Goal: Task Accomplishment & Management: Use online tool/utility

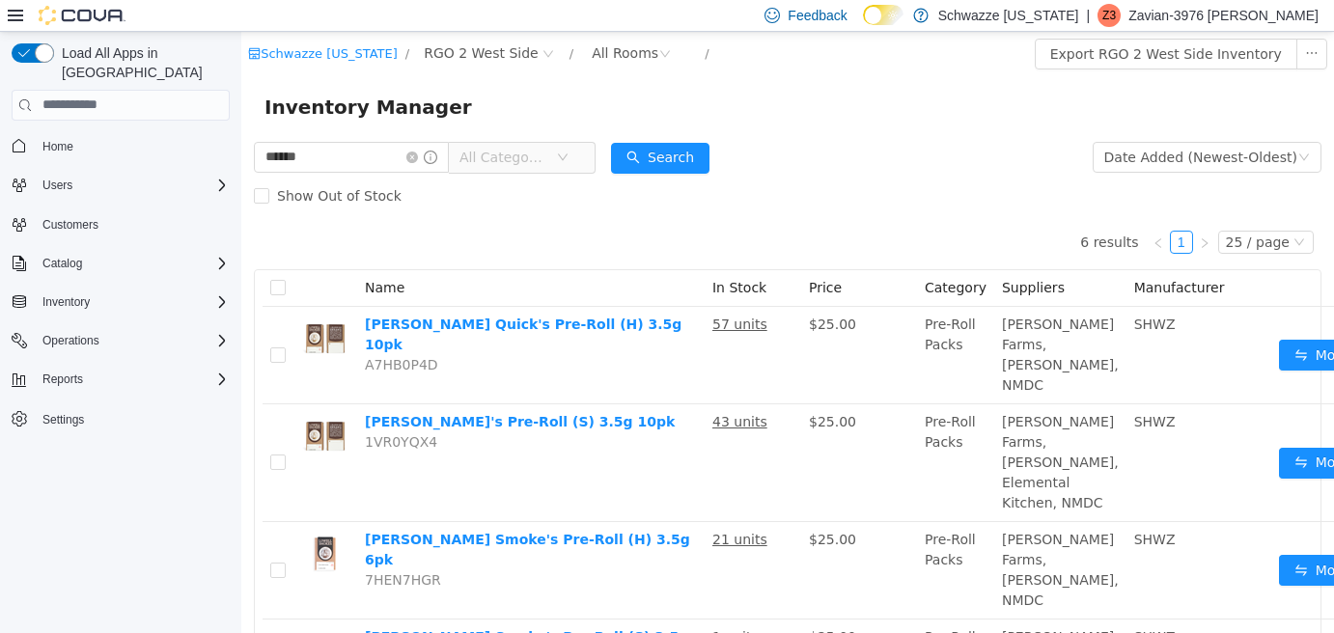
click at [415, 177] on div "Show Out of Stock" at bounding box center [788, 195] width 1068 height 39
click at [418, 162] on icon "icon: close-circle" at bounding box center [412, 157] width 12 height 12
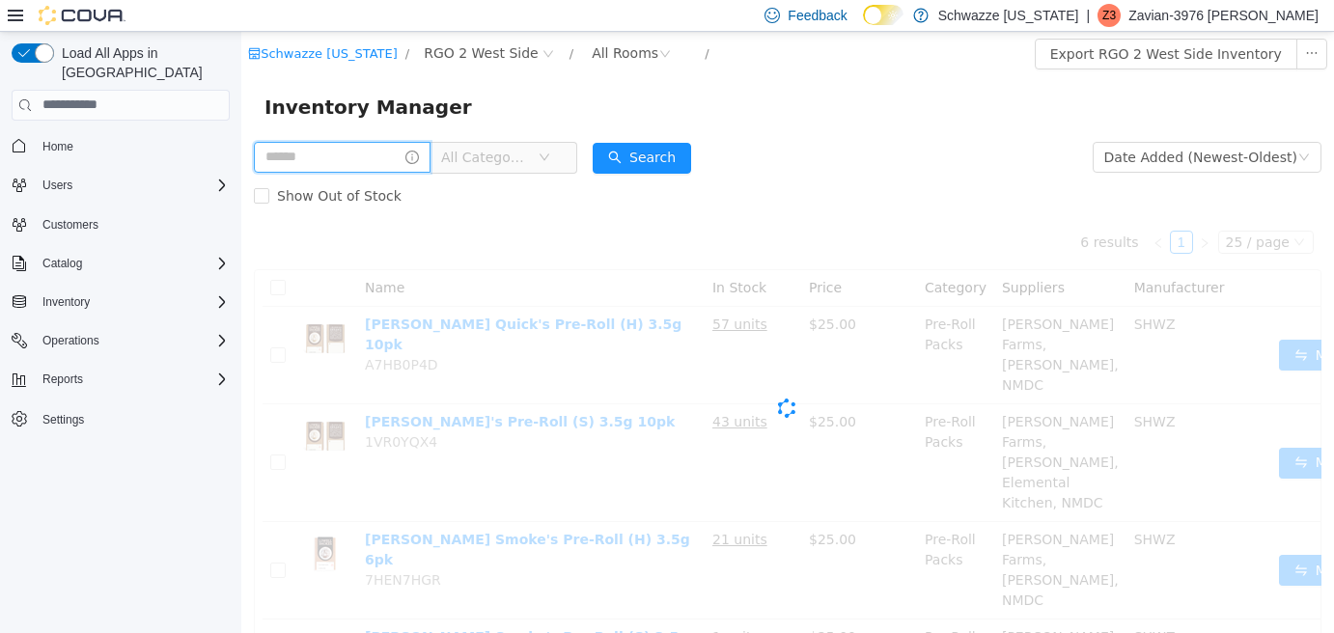
drag, startPoint x: 408, startPoint y: 162, endPoint x: 392, endPoint y: 160, distance: 16.5
click at [407, 160] on input "text" at bounding box center [342, 156] width 177 height 31
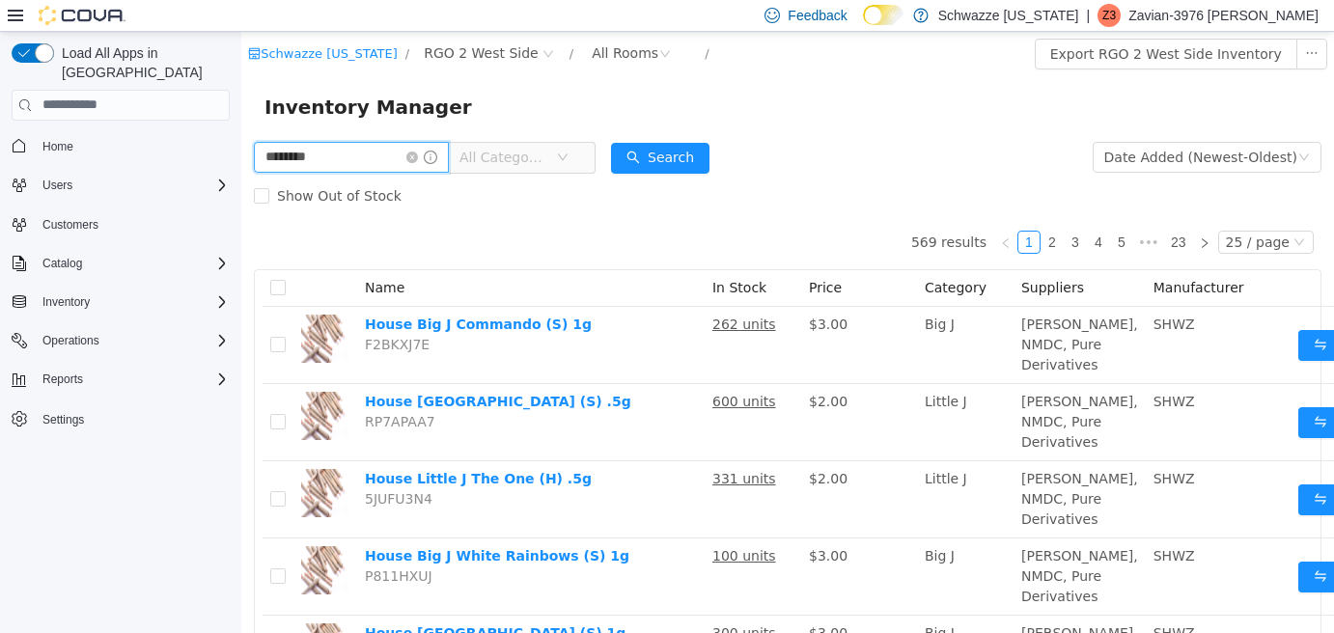
type input "********"
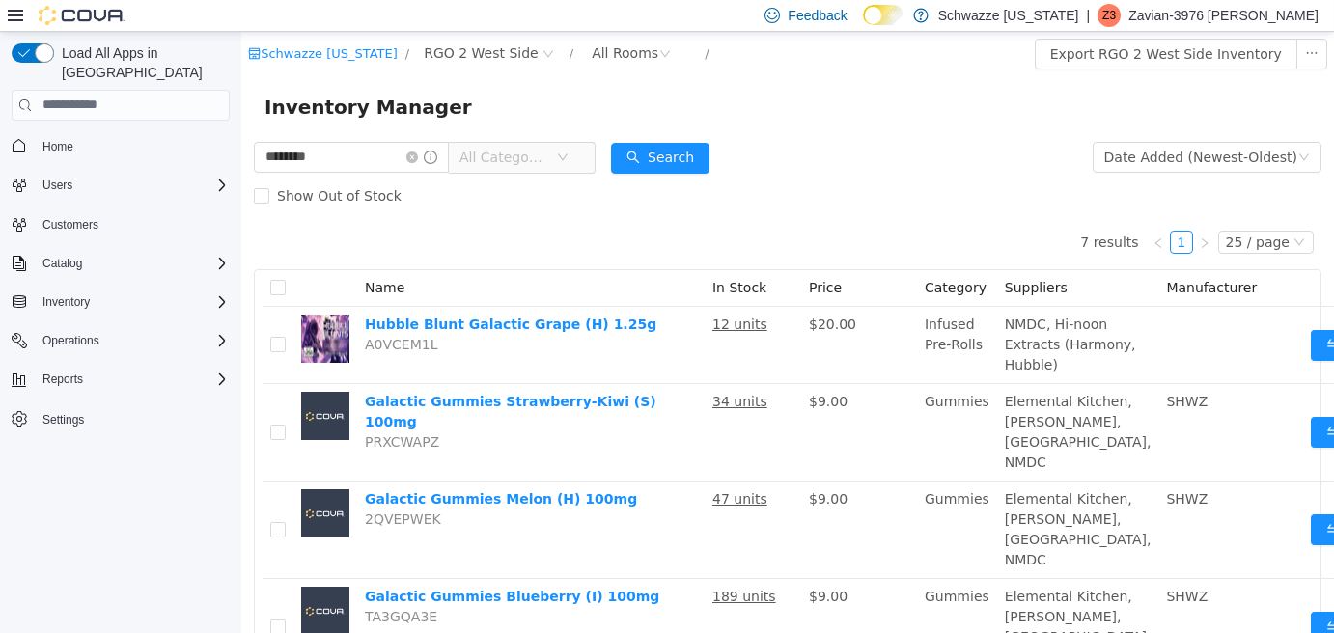
drag, startPoint x: 677, startPoint y: 214, endPoint x: 668, endPoint y: 222, distance: 11.6
click at [669, 220] on div "7 results 1 25 / page Name In Stock Price Category Suppliers Manufacturer Hubbl…" at bounding box center [788, 591] width 1068 height 754
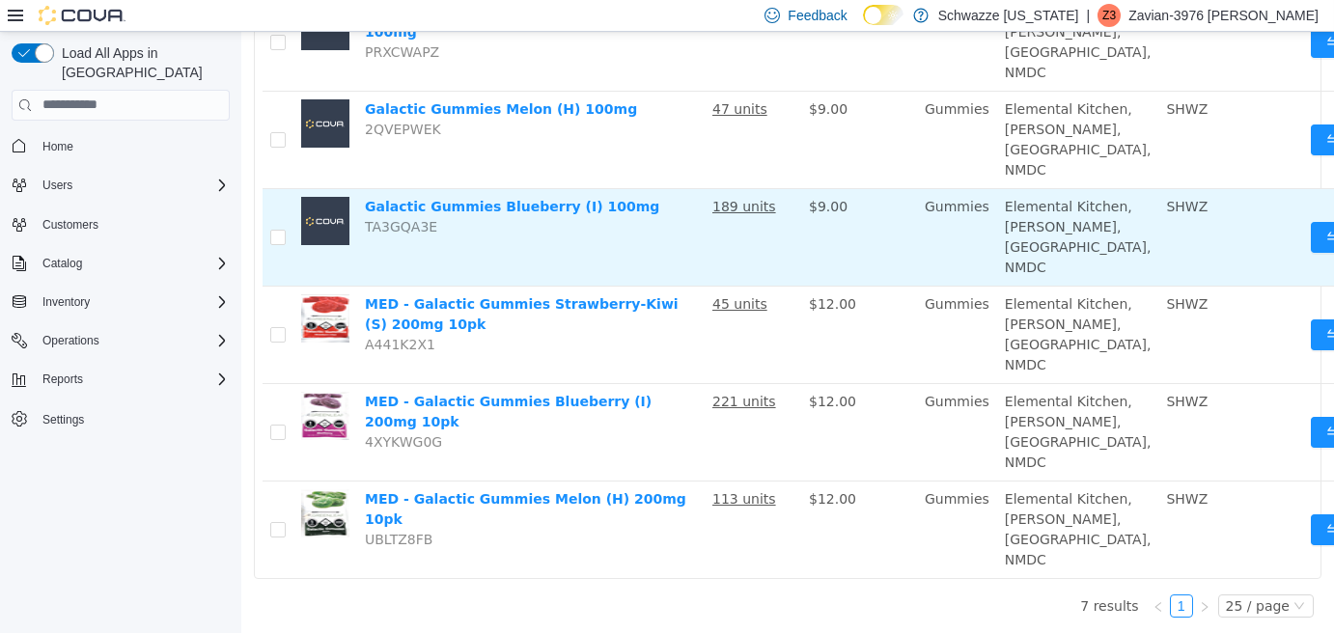
scroll to position [386, 0]
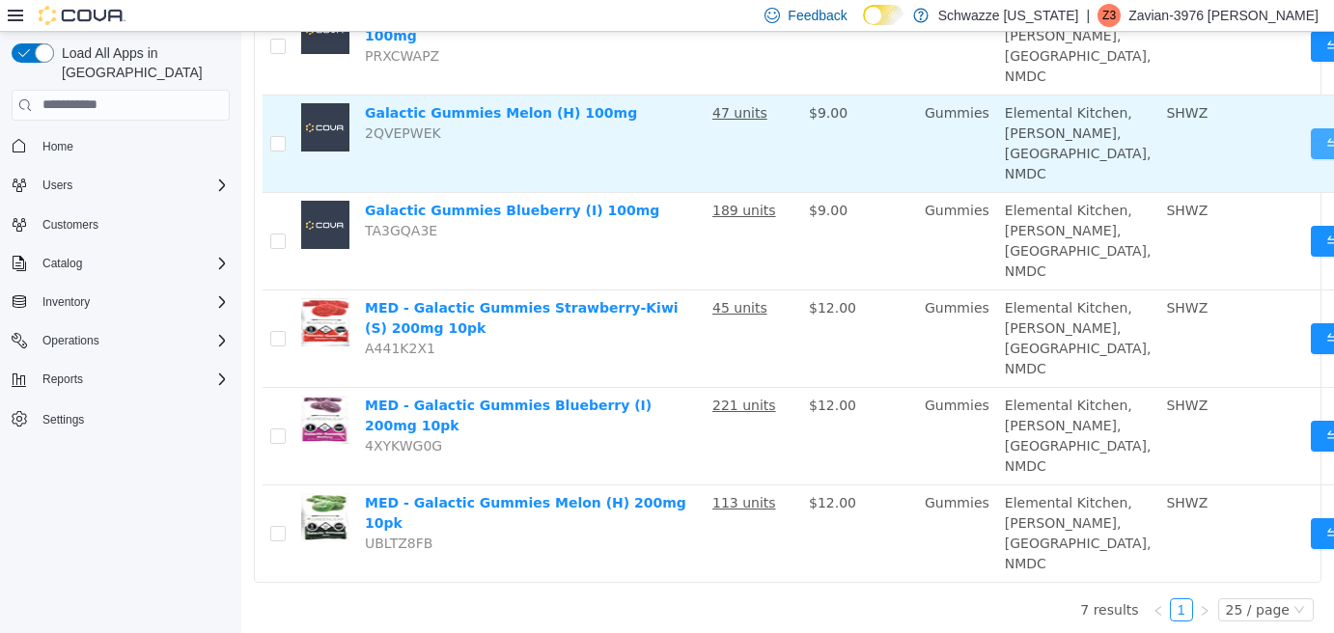
click at [1311, 158] on button "Move" at bounding box center [1355, 142] width 89 height 31
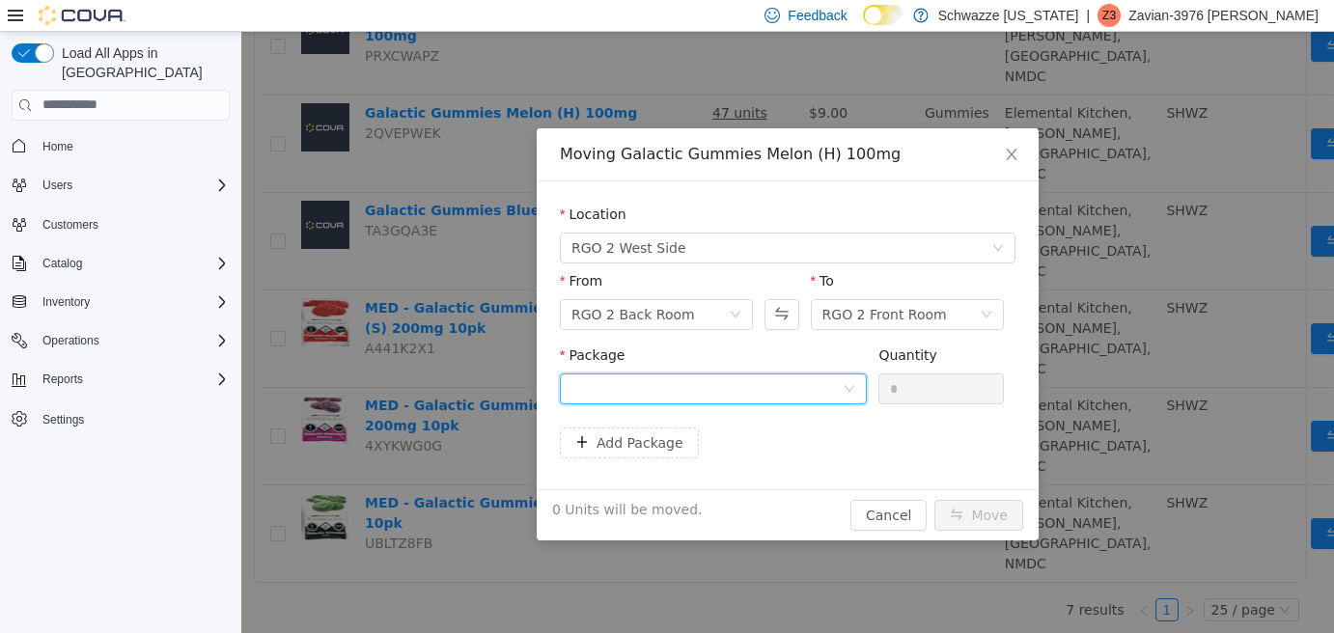
click at [747, 391] on div at bounding box center [707, 388] width 271 height 29
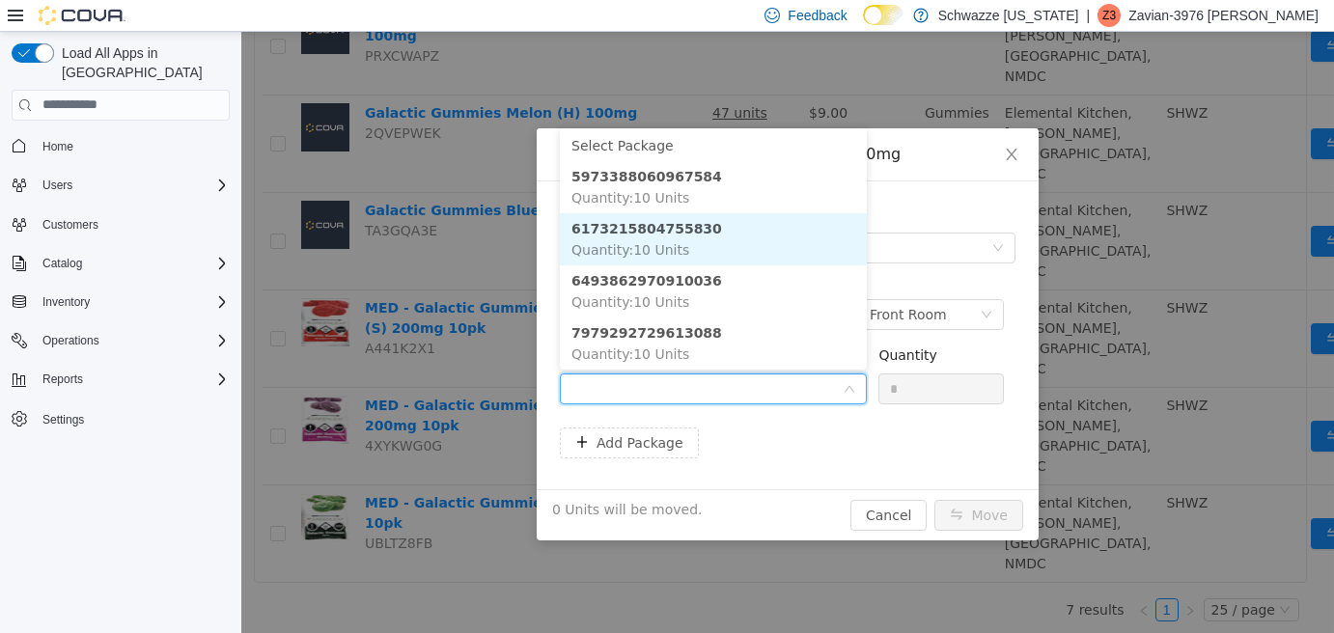
scroll to position [5, 0]
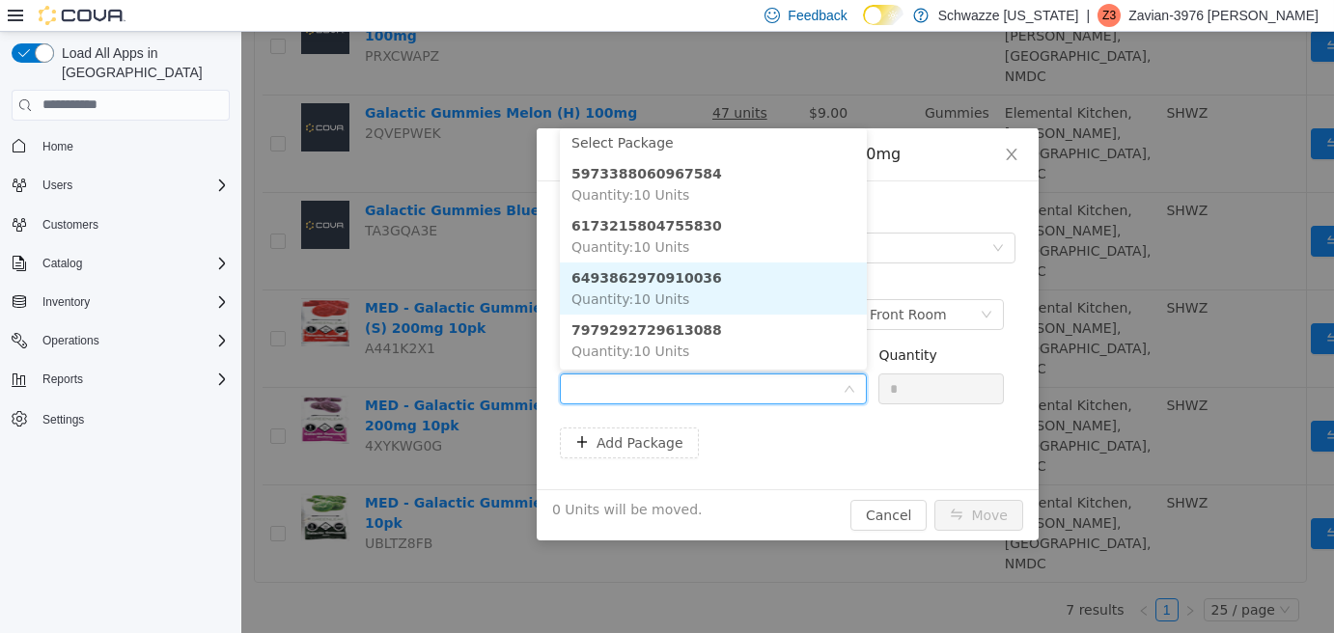
click at [748, 274] on li "6493862970910036 Quantity : 10 Units" at bounding box center [713, 288] width 307 height 52
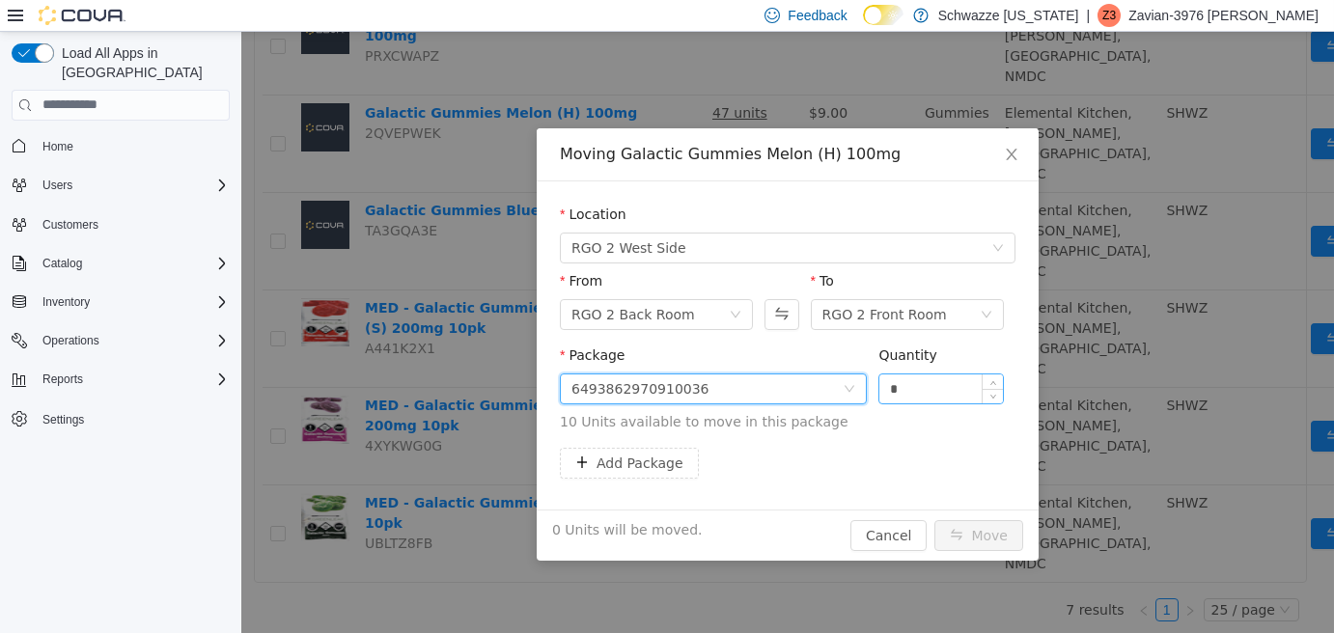
click at [934, 393] on input "*" at bounding box center [941, 388] width 124 height 29
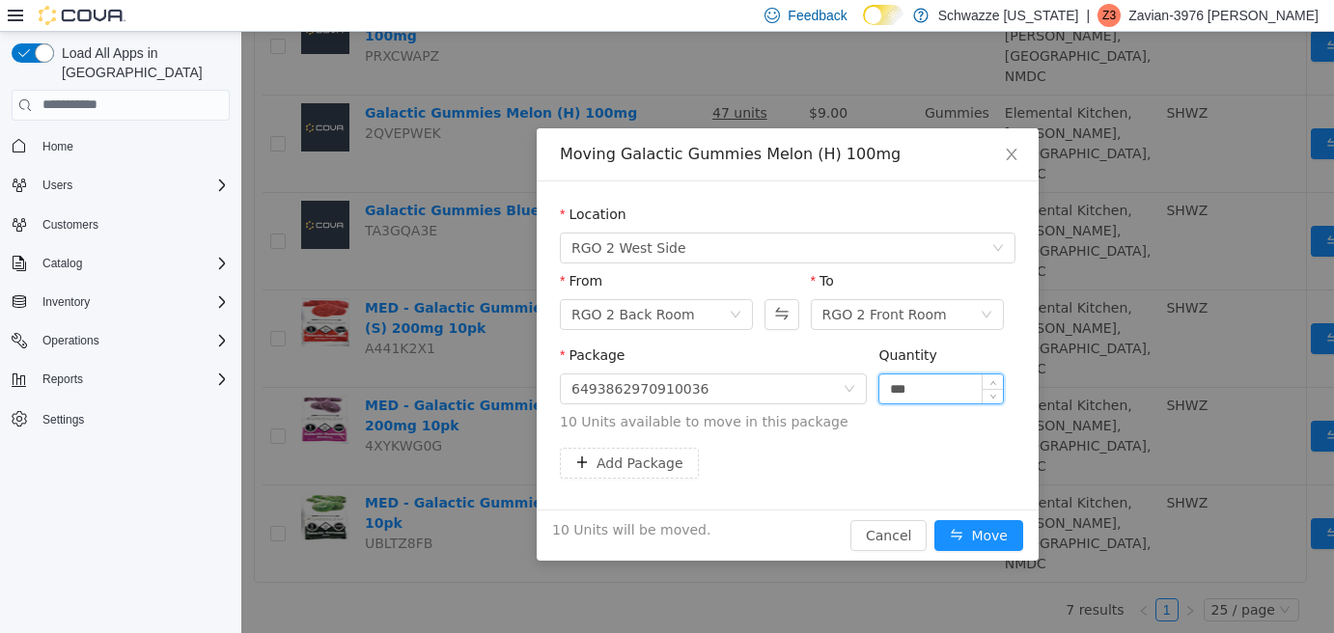
type input "***"
click at [934, 519] on button "Move" at bounding box center [978, 534] width 89 height 31
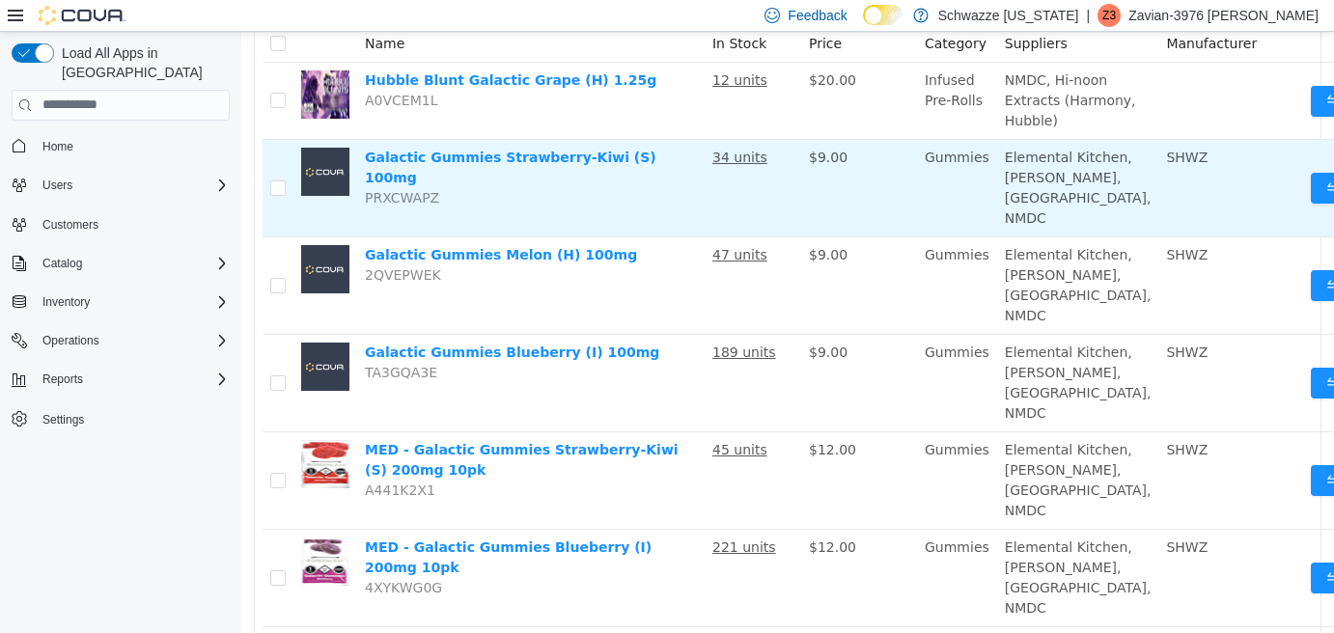
scroll to position [97, 0]
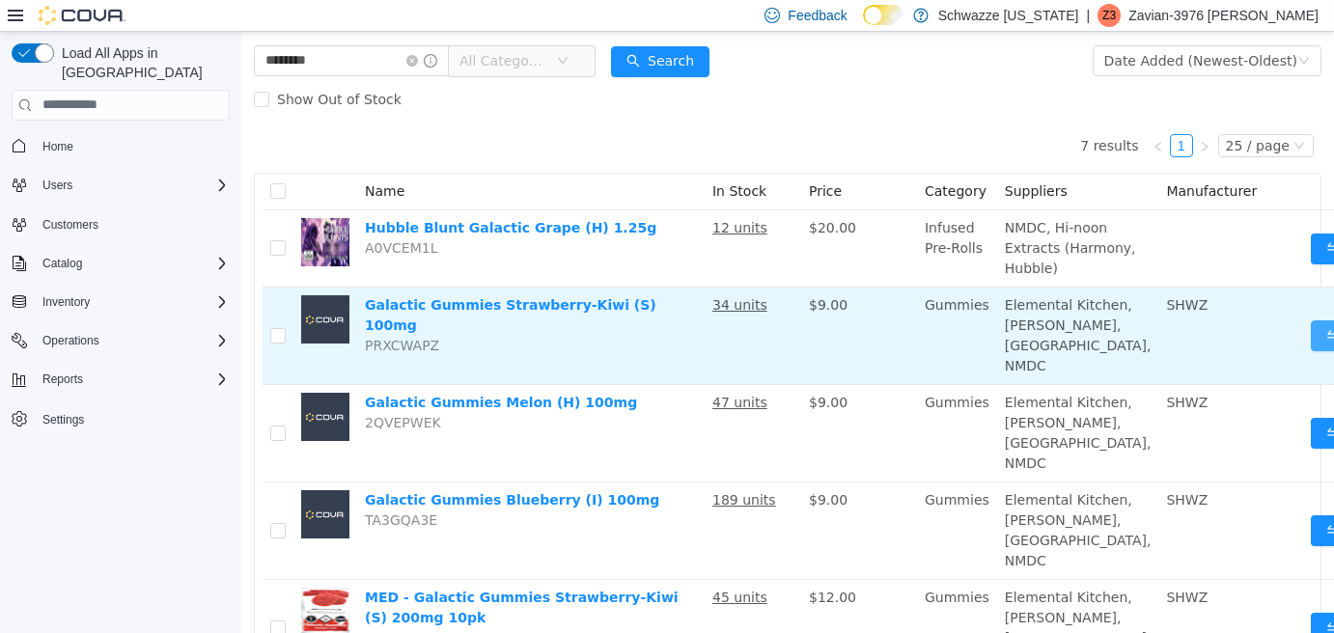
click at [1311, 350] on button "Move" at bounding box center [1355, 335] width 89 height 31
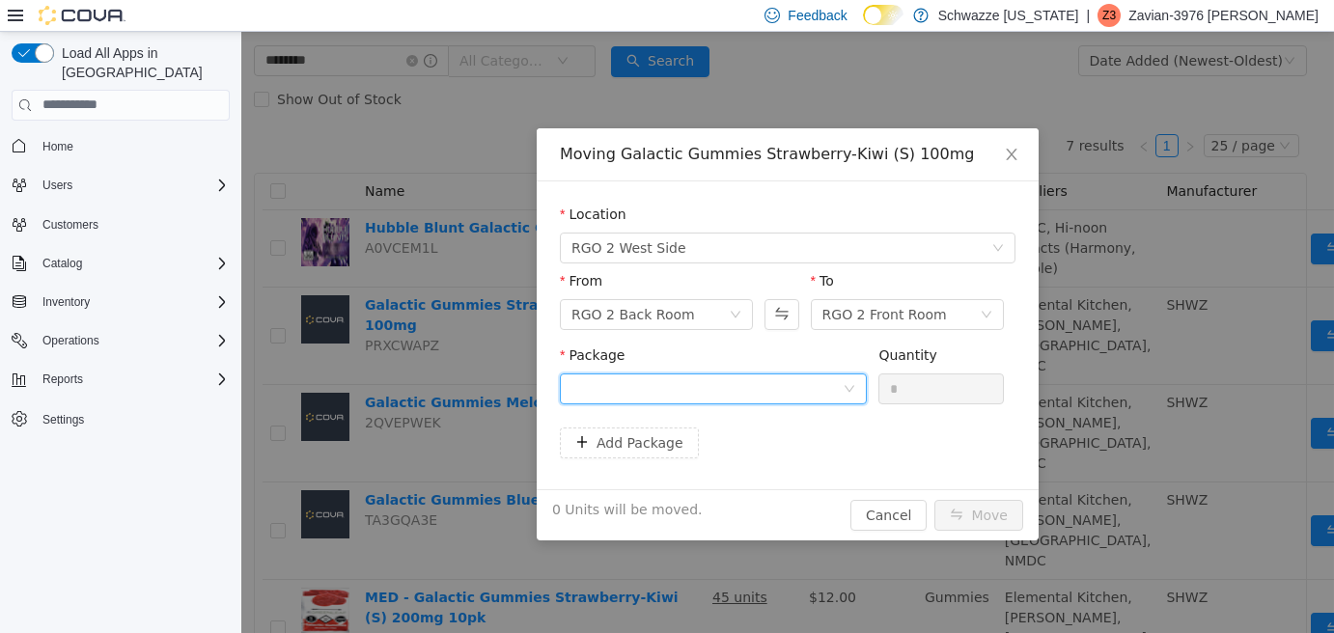
click at [746, 402] on div at bounding box center [713, 388] width 307 height 31
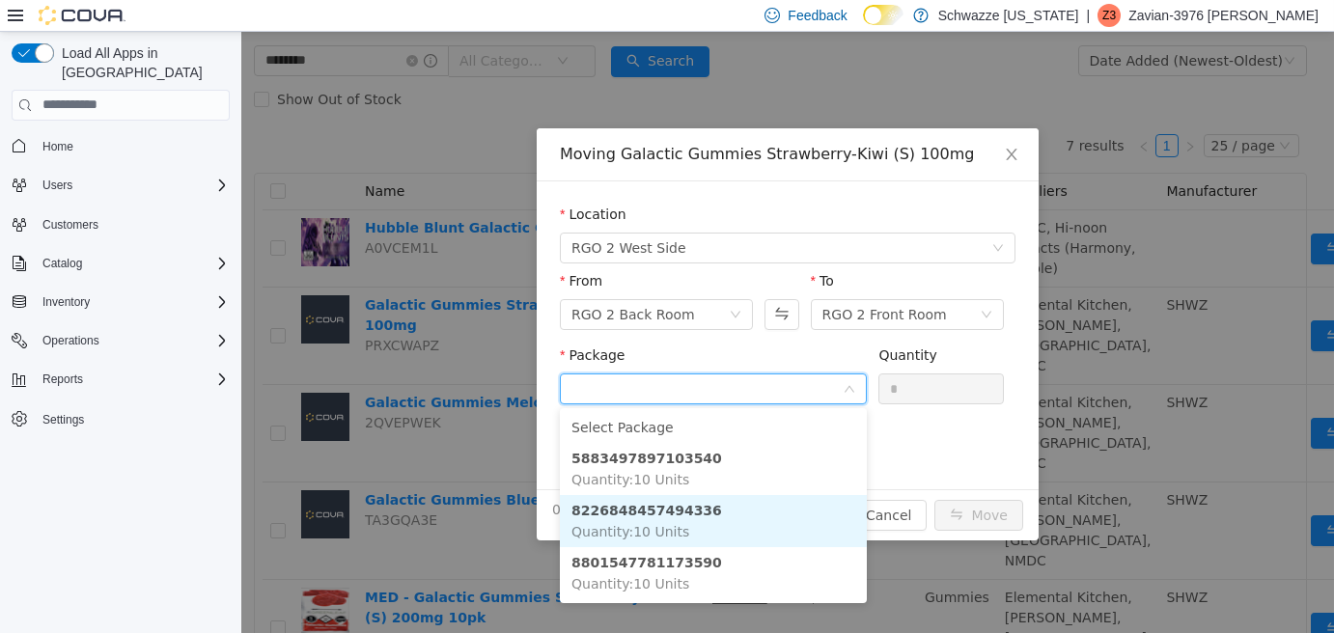
click at [742, 528] on li "8226848457494336 Quantity : 10 Units" at bounding box center [713, 520] width 307 height 52
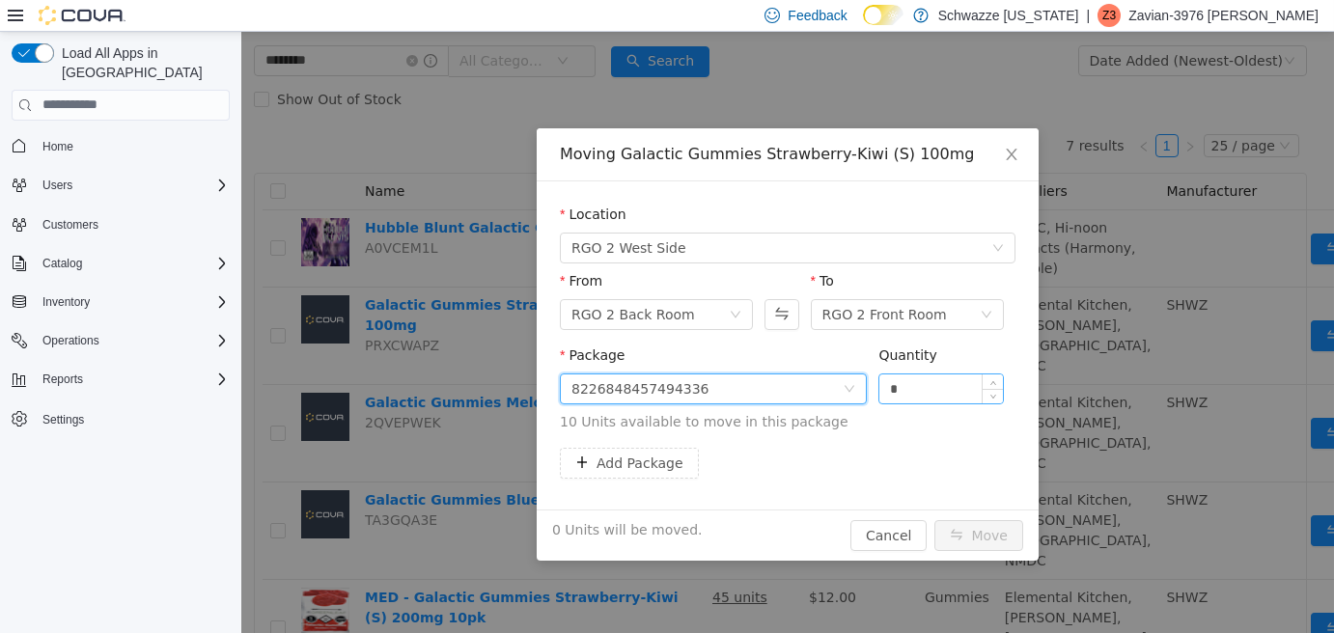
click at [970, 383] on input "*" at bounding box center [941, 388] width 124 height 29
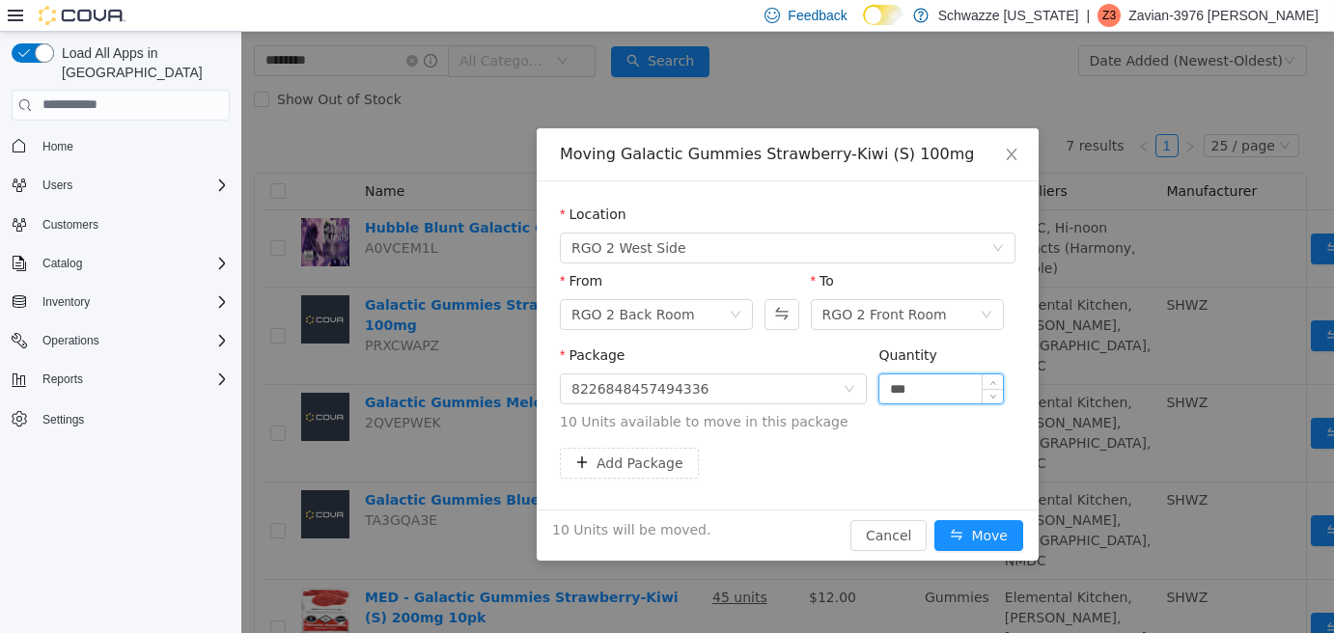
type input "***"
click at [934, 519] on button "Move" at bounding box center [978, 534] width 89 height 31
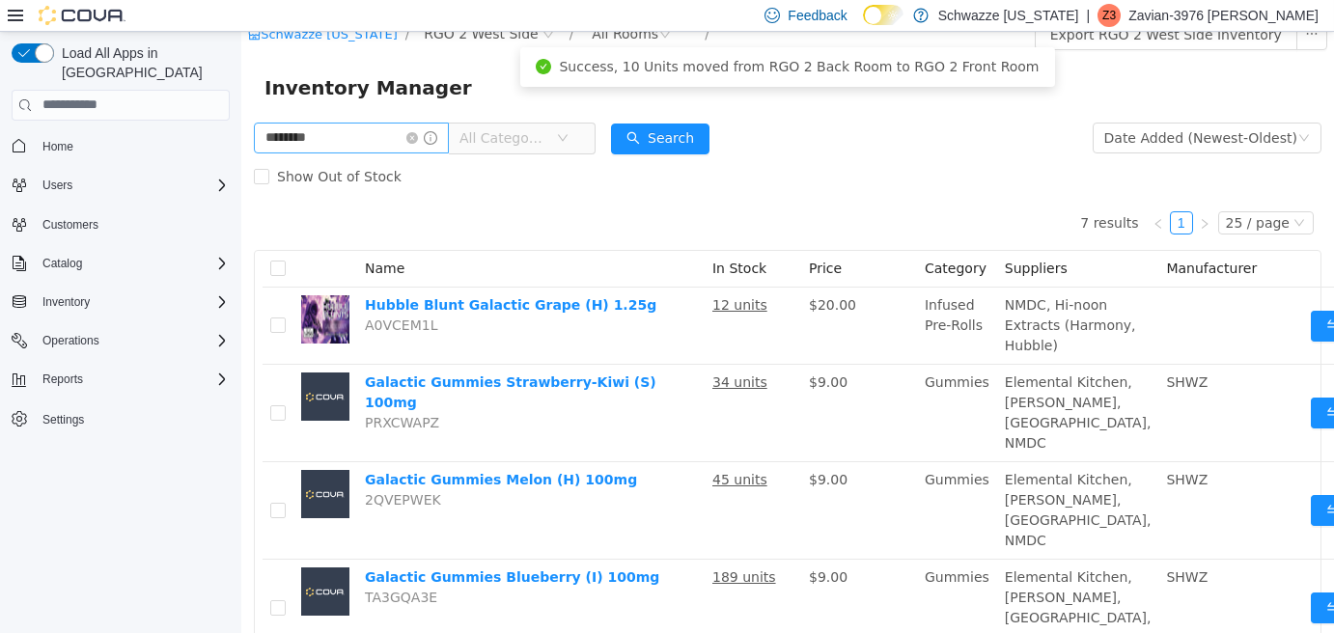
scroll to position [0, 0]
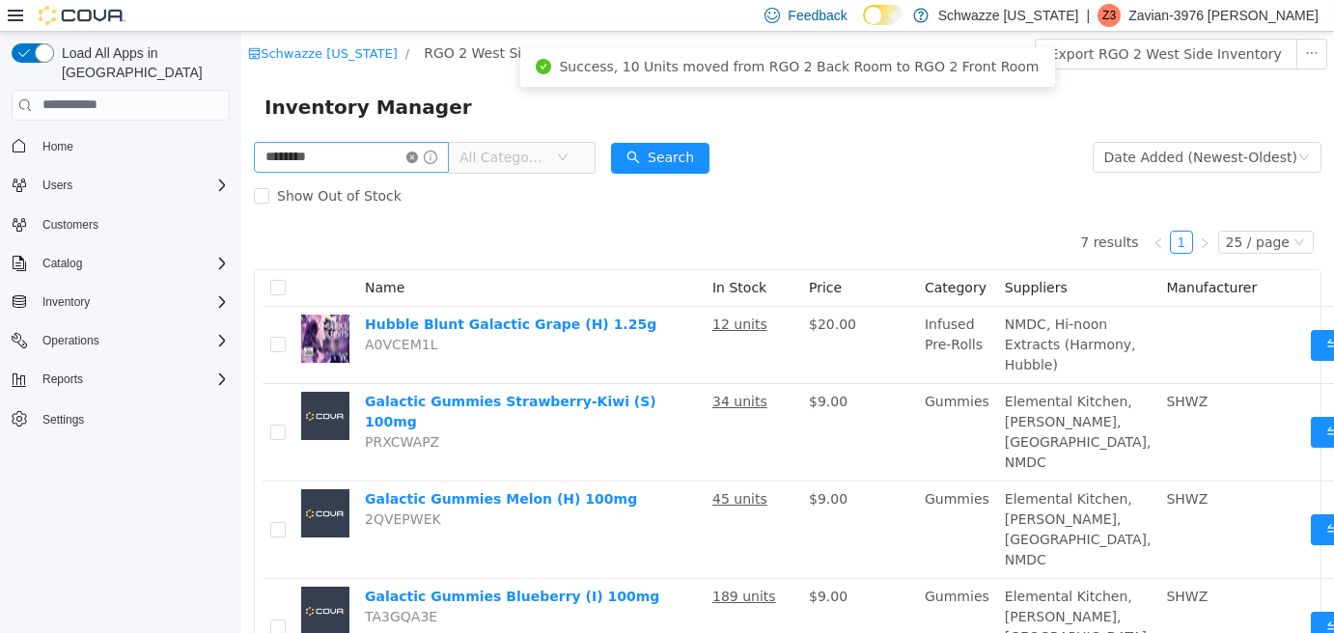
click at [418, 155] on icon "icon: close-circle" at bounding box center [412, 157] width 12 height 12
